Goal: Transaction & Acquisition: Purchase product/service

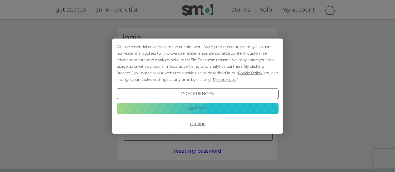
type input "fernanda.mendes@one-line.com"
click at [198, 108] on button "Accept" at bounding box center [197, 108] width 162 height 11
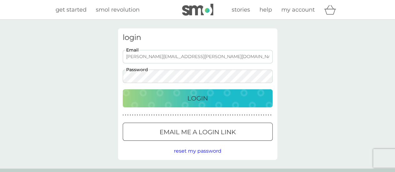
click at [184, 96] on div "Login" at bounding box center [197, 98] width 137 height 10
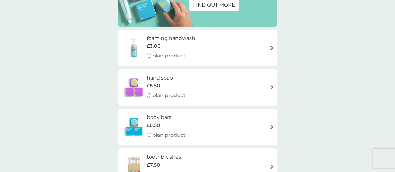
scroll to position [105, 0]
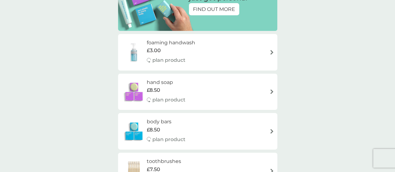
click at [265, 128] on div "body bars £8.50 plan product" at bounding box center [197, 131] width 153 height 27
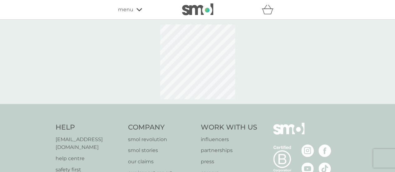
select select "91"
